Goal: Task Accomplishment & Management: Manage account settings

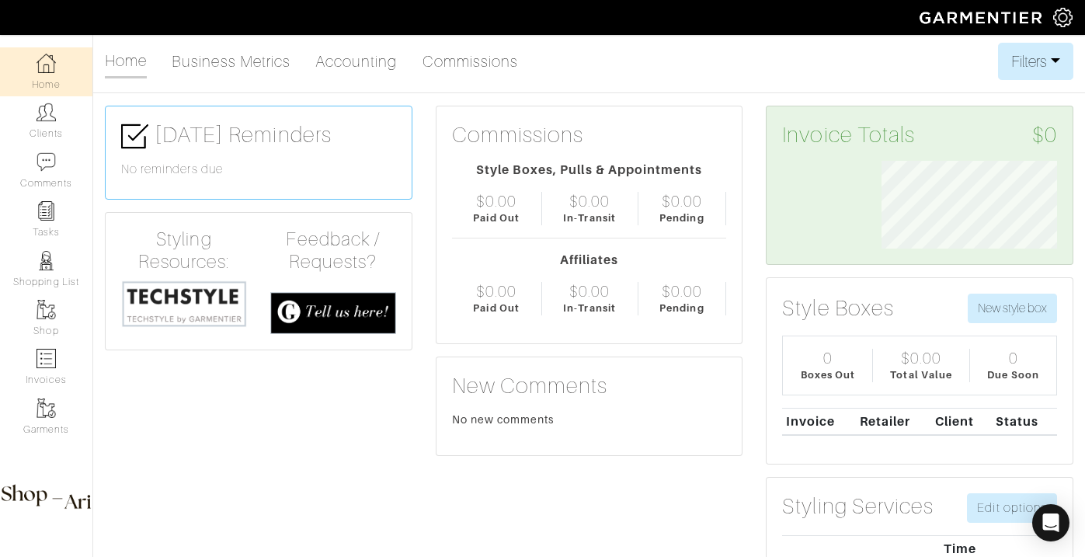
scroll to position [88, 198]
click at [46, 110] on img at bounding box center [45, 111] width 19 height 19
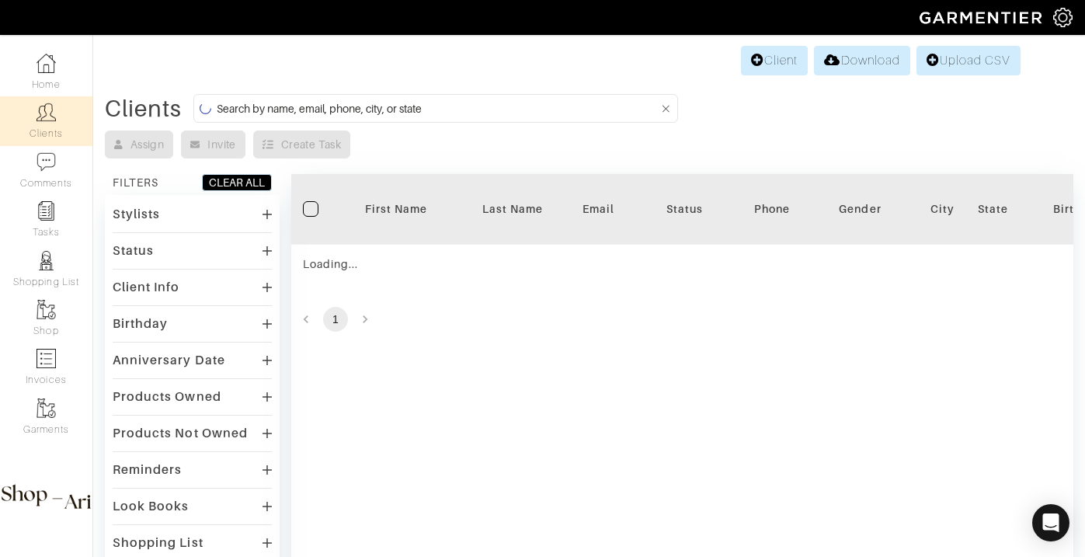
click at [446, 89] on div "Client Download Upload CSV Clients Assign Invite Create Task FILTERS CLEAR ALL …" at bounding box center [542, 394] width 1085 height 702
click at [444, 103] on input at bounding box center [438, 108] width 442 height 19
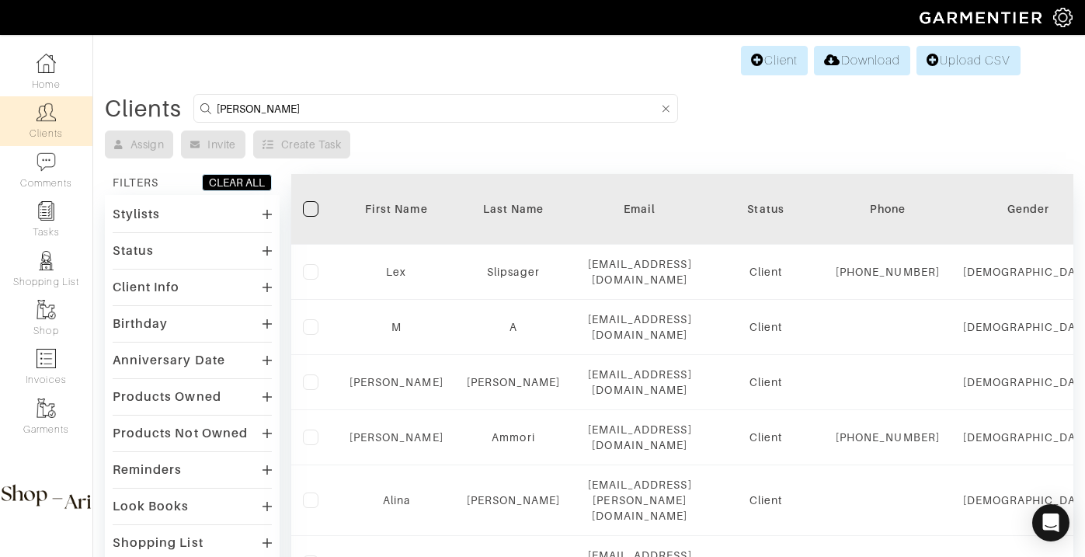
type input "[PERSON_NAME]"
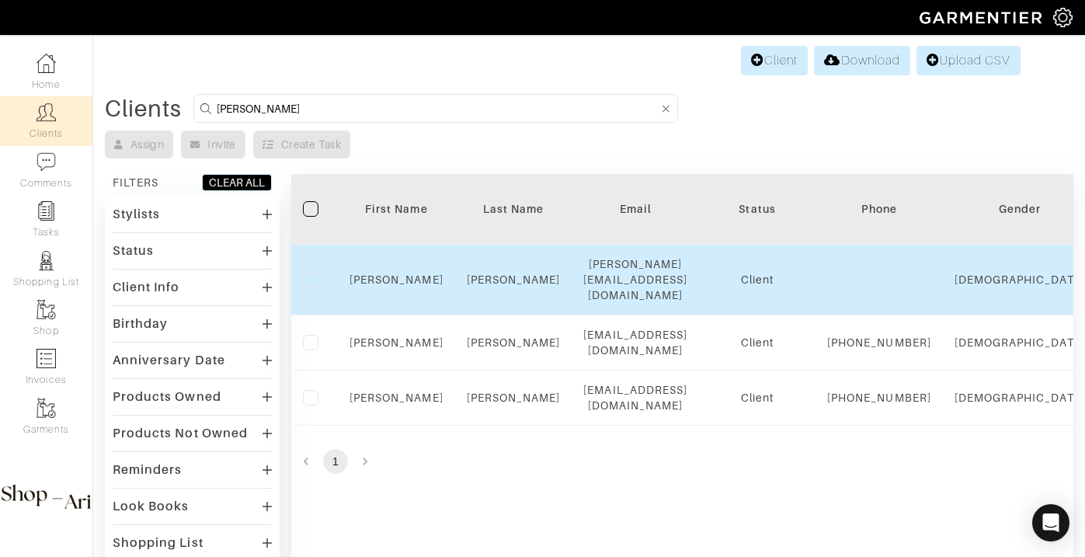
click at [403, 279] on div "[PERSON_NAME]" at bounding box center [396, 280] width 94 height 16
click at [400, 273] on link "[PERSON_NAME]" at bounding box center [396, 279] width 94 height 12
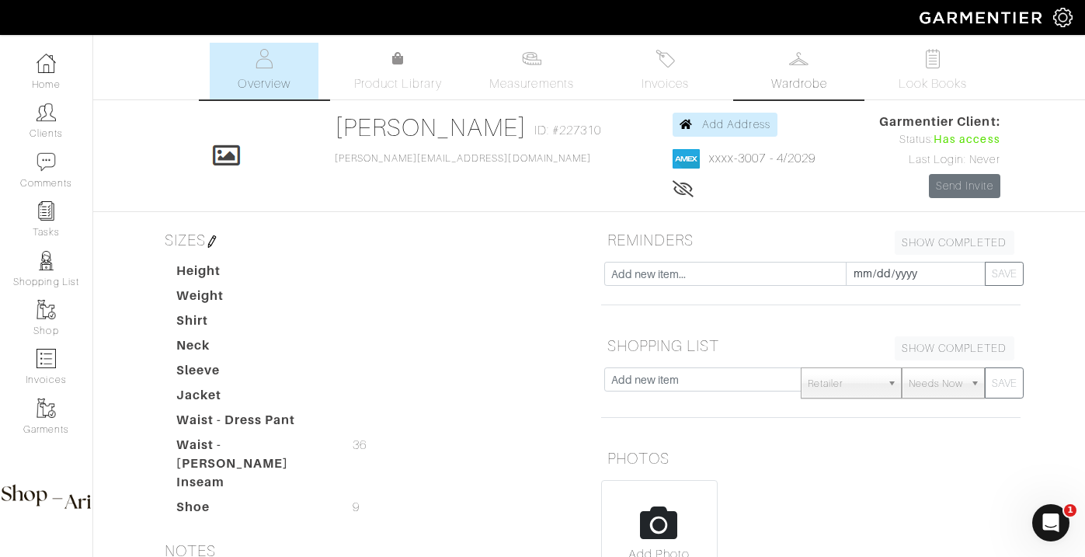
click at [837, 77] on link "Wardrobe" at bounding box center [798, 71] width 109 height 57
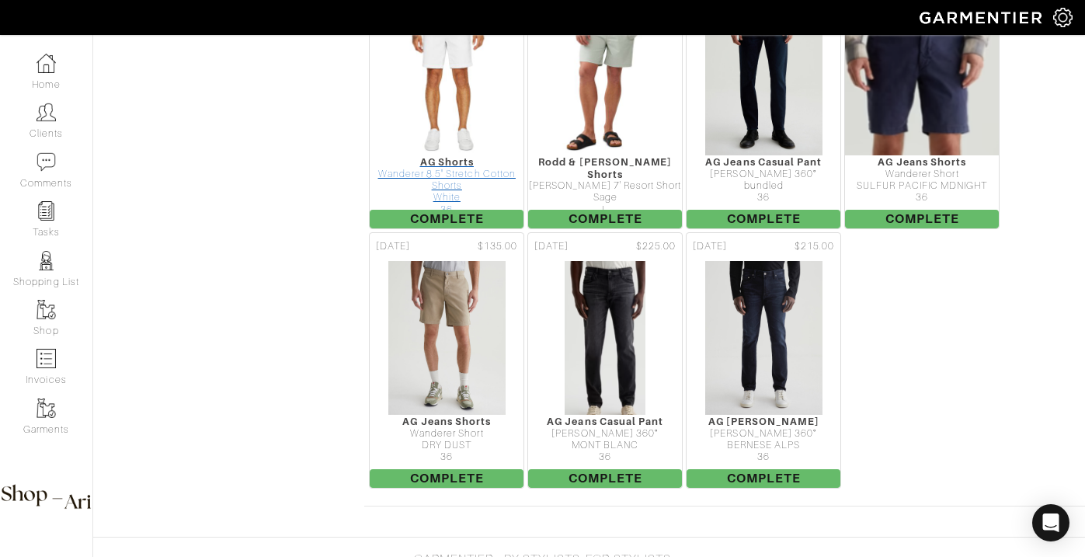
scroll to position [1143, 0]
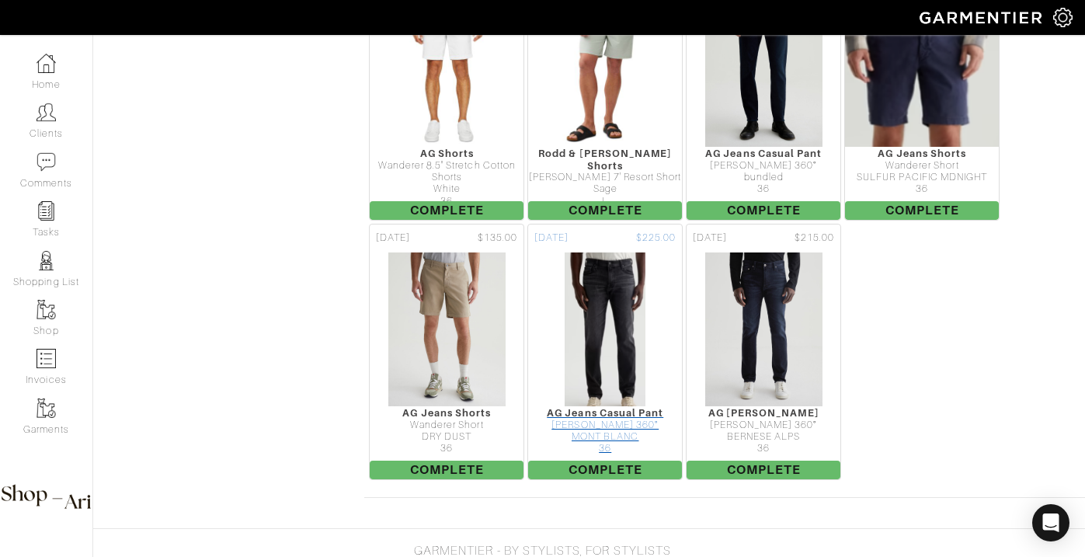
click at [622, 439] on div "MONT BLANC" at bounding box center [605, 437] width 154 height 12
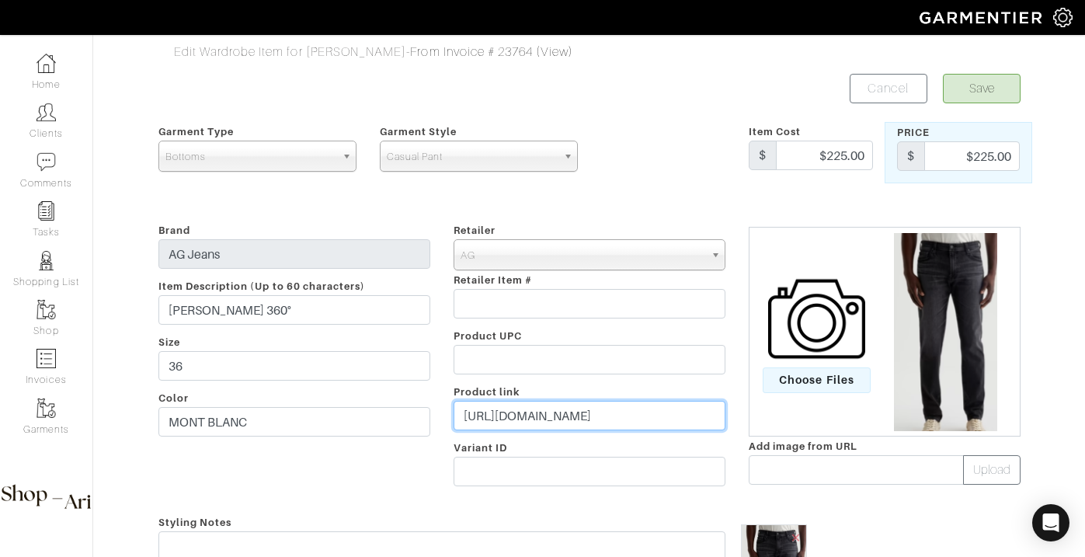
click at [592, 411] on input "[URL][DOMAIN_NAME]" at bounding box center [589, 416] width 272 height 30
